Goal: Information Seeking & Learning: Learn about a topic

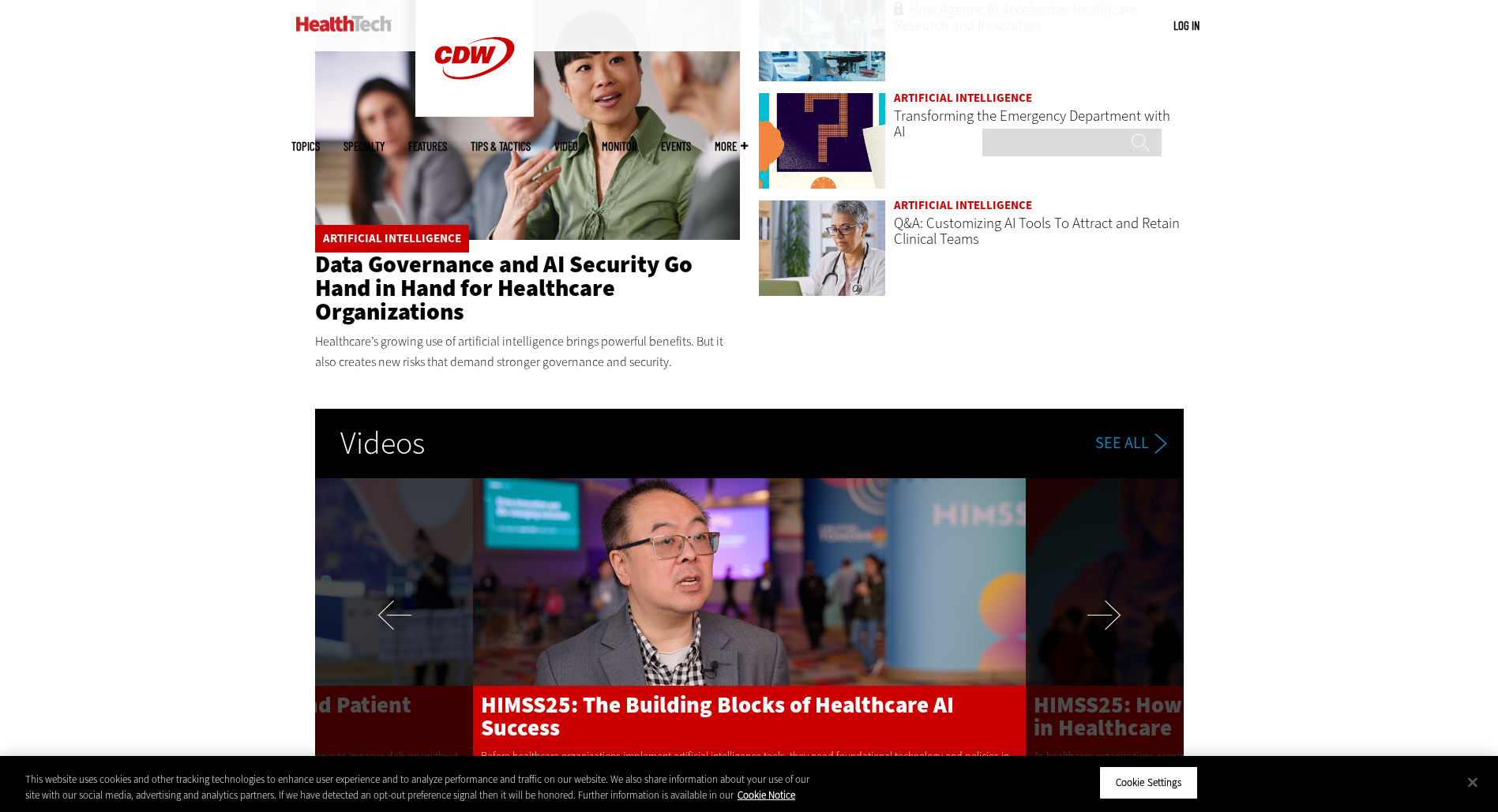
scroll to position [2770, 0]
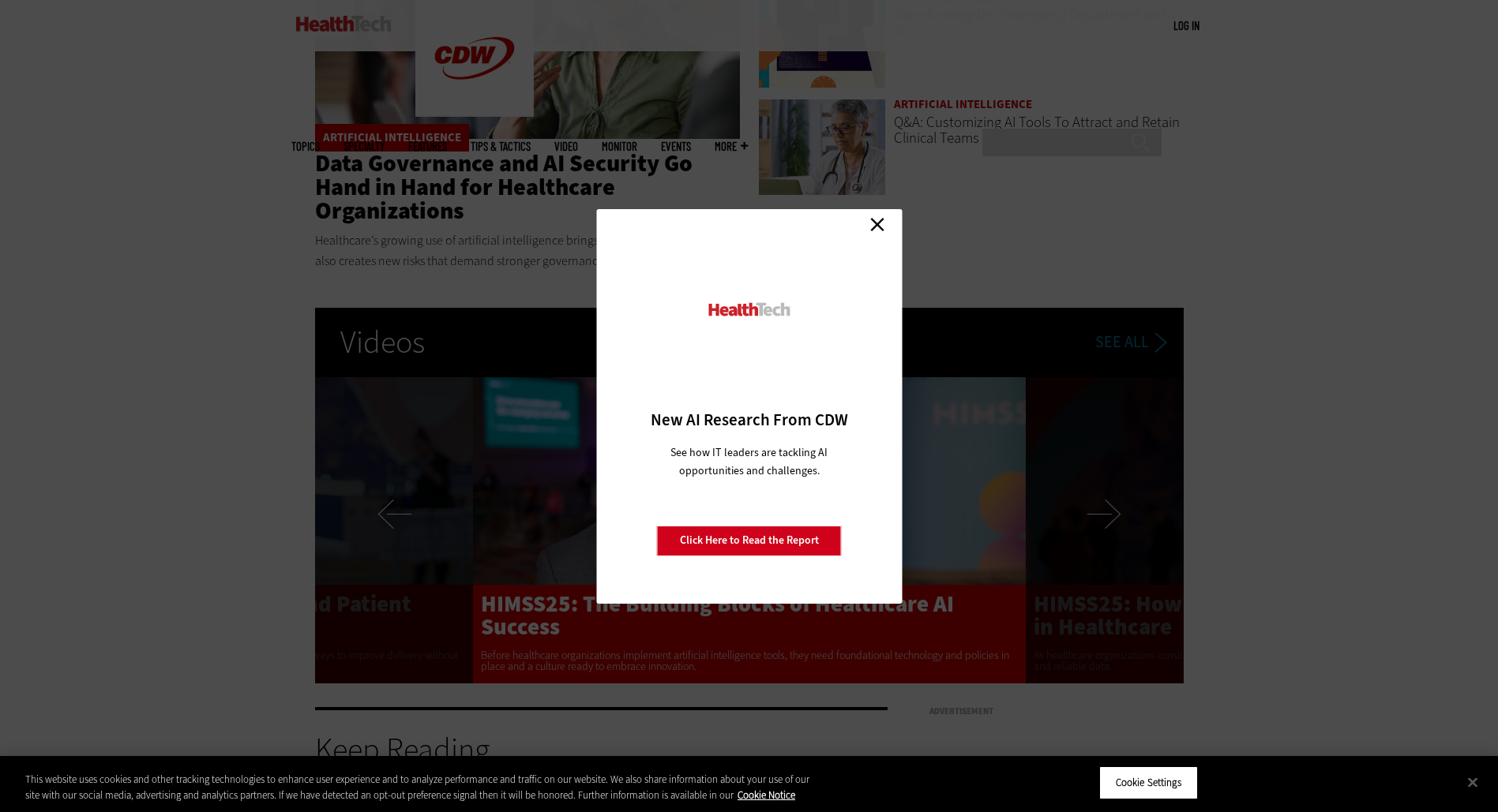
click at [873, 228] on link "Close" at bounding box center [877, 225] width 24 height 24
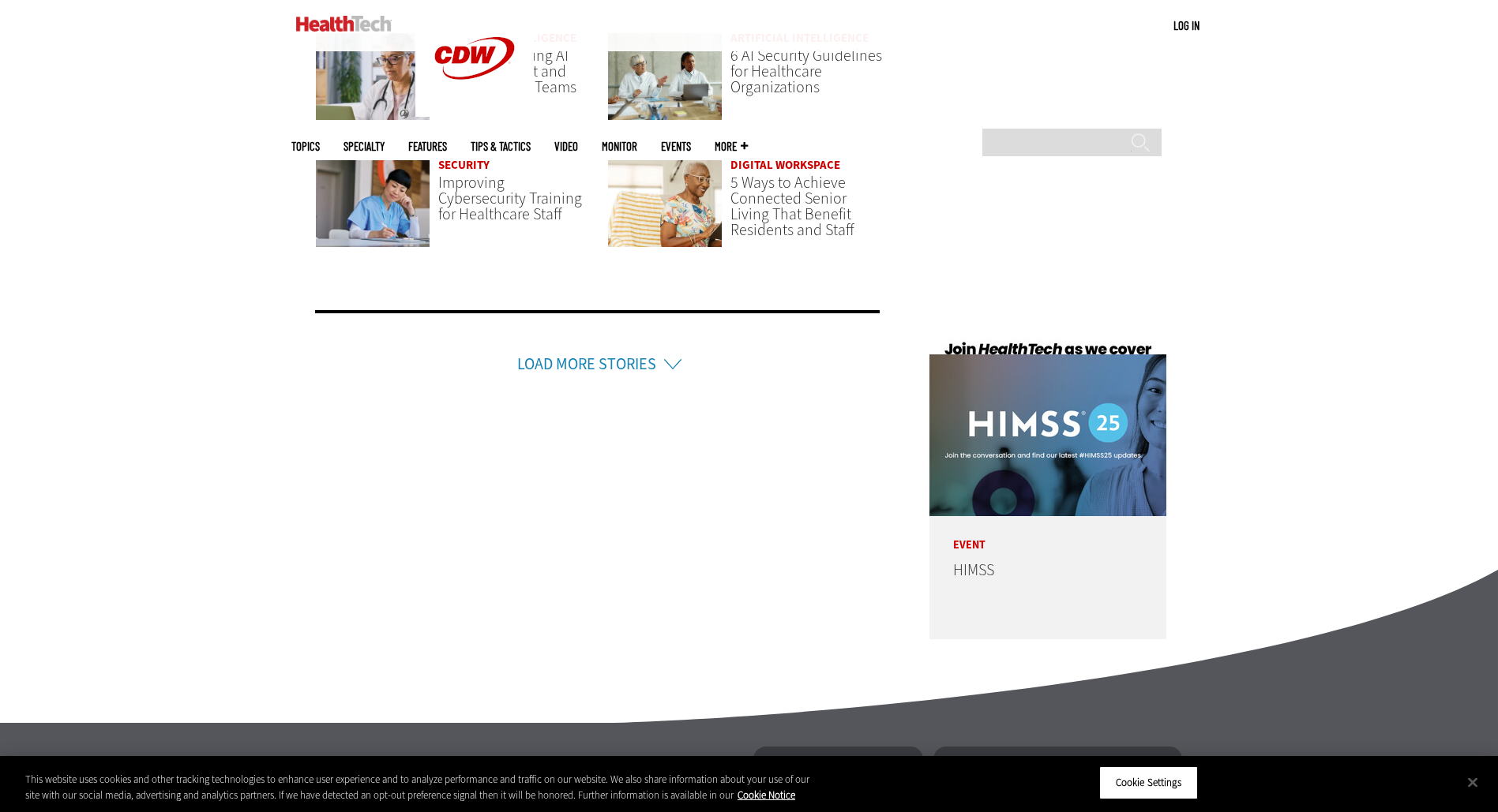
scroll to position [3945, 0]
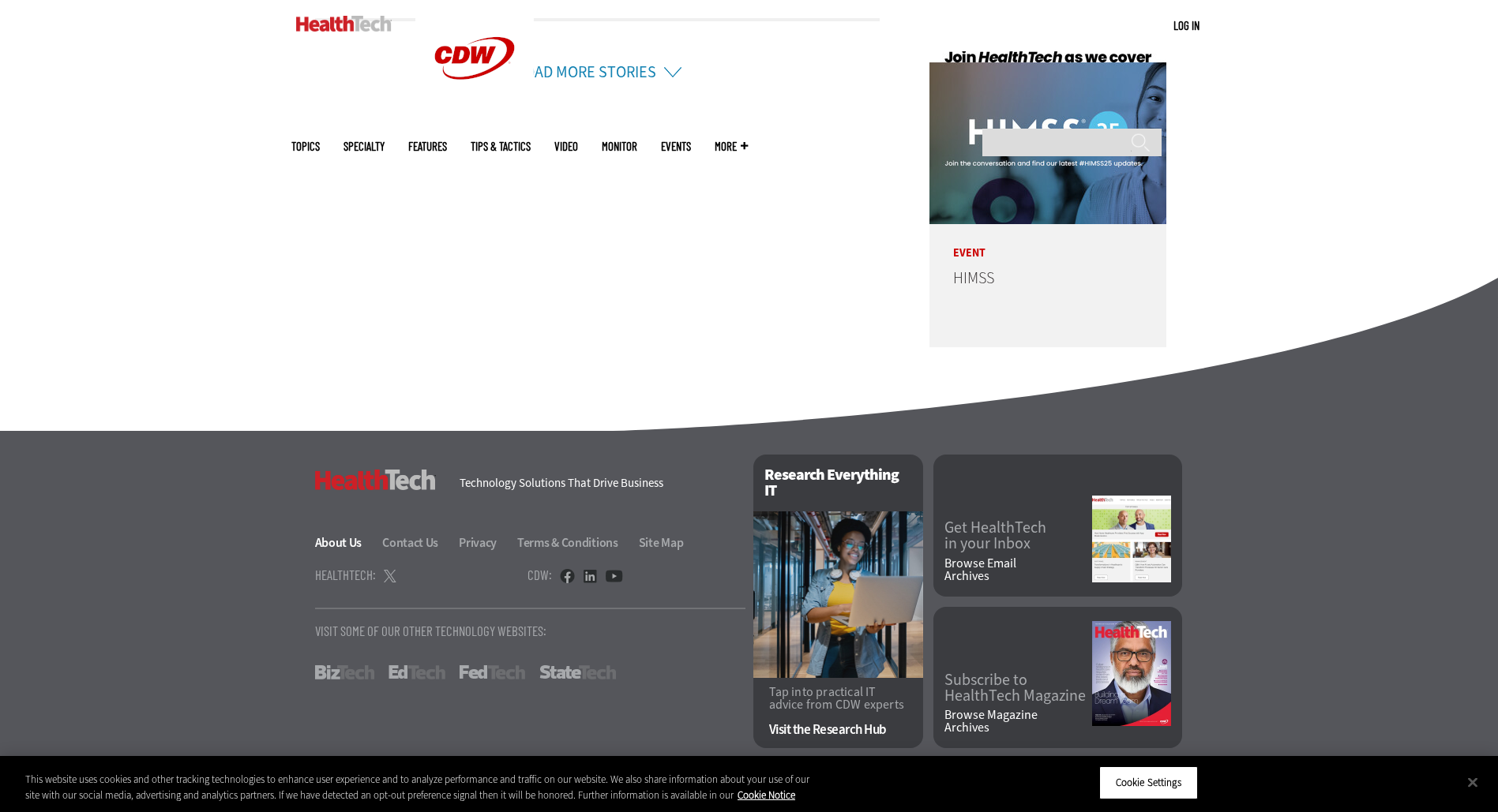
click at [320, 541] on link "About Us" at bounding box center [348, 542] width 66 height 17
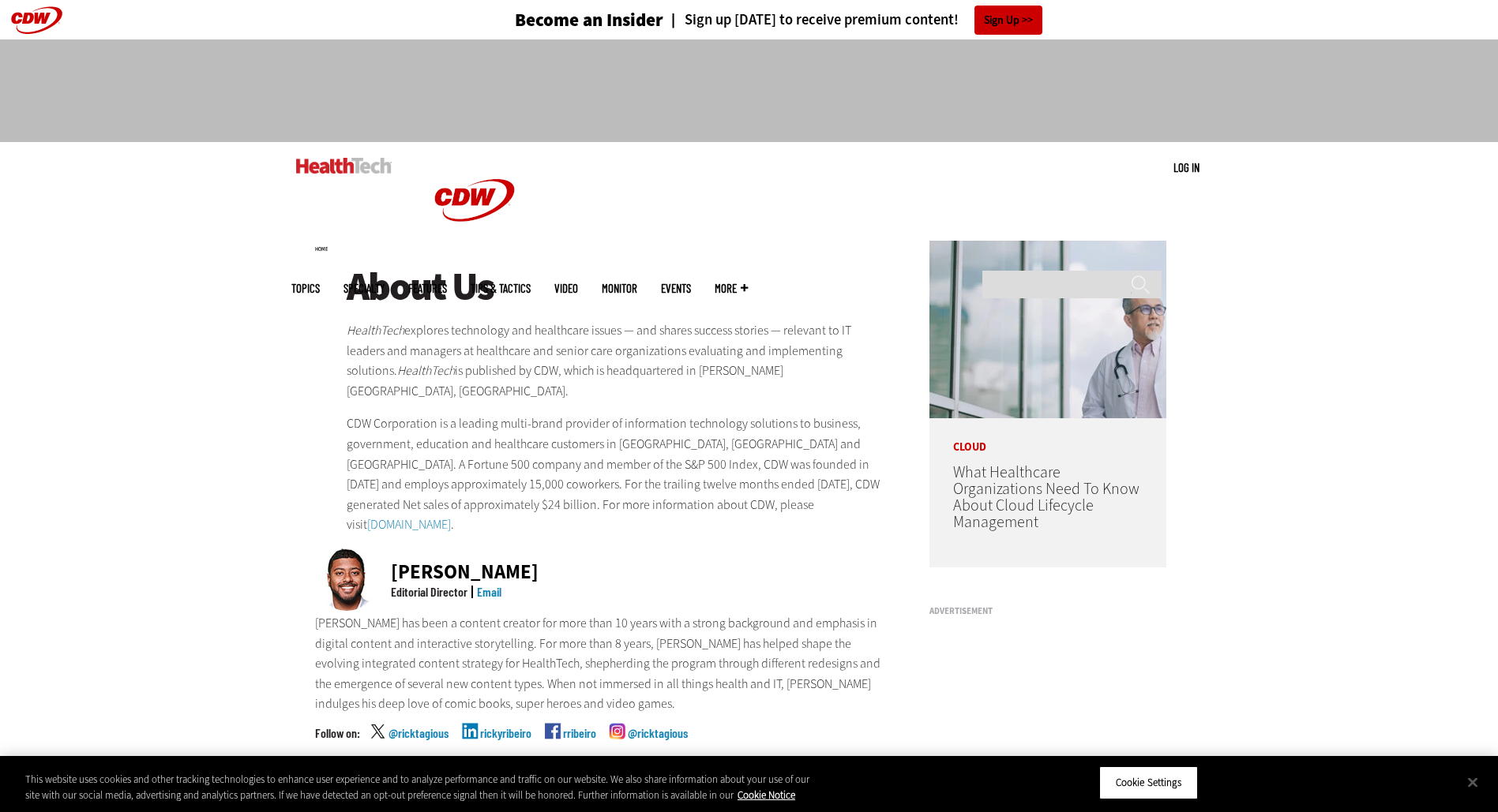
drag, startPoint x: 409, startPoint y: 331, endPoint x: 887, endPoint y: 351, distance: 478.4
click at [887, 351] on p "HealthTech explores technology and healthcare issues — and shares success stori…" at bounding box center [617, 361] width 541 height 81
copy p "explores technology and healthcare issues — and shares success stories — releva…"
